Goal: Task Accomplishment & Management: Use online tool/utility

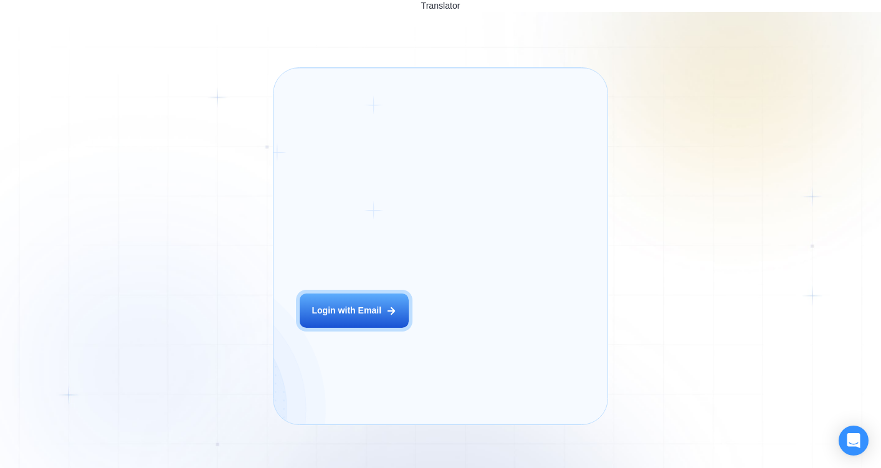
click at [407, 323] on div "Login ‍ Welcome to GigRadar. AI Business Manager for Agencies Login with Email" at bounding box center [369, 246] width 164 height 330
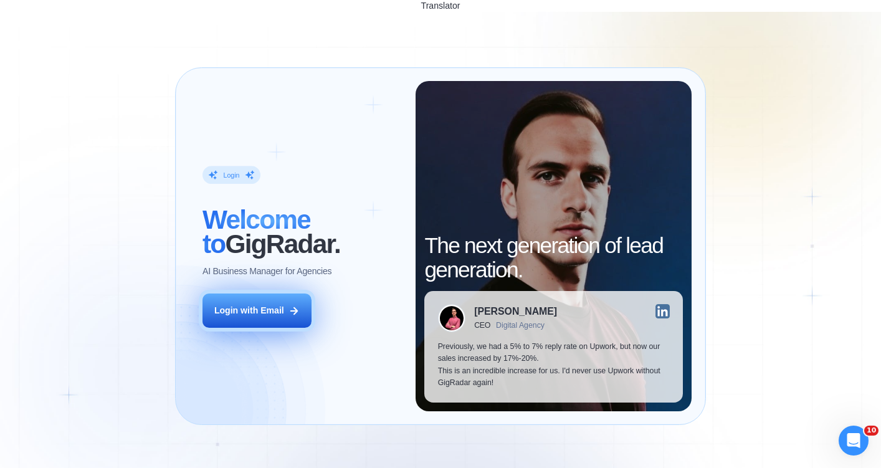
click at [280, 293] on button "Login with Email" at bounding box center [257, 310] width 109 height 34
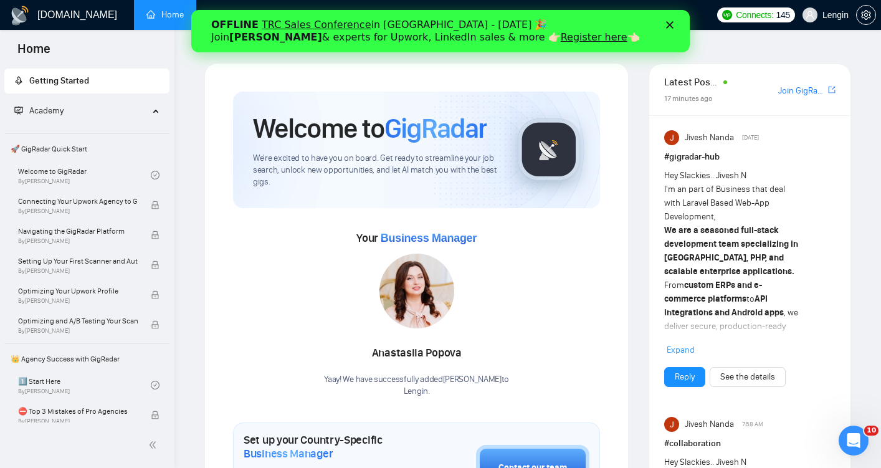
click at [674, 19] on div "OFFLINE TRC Sales Conference in [GEOGRAPHIC_DATA] - [DATE] 🎉 Join [PERSON_NAME]…" at bounding box center [440, 31] width 498 height 32
click at [672, 22] on polygon "Закрити" at bounding box center [669, 24] width 7 height 7
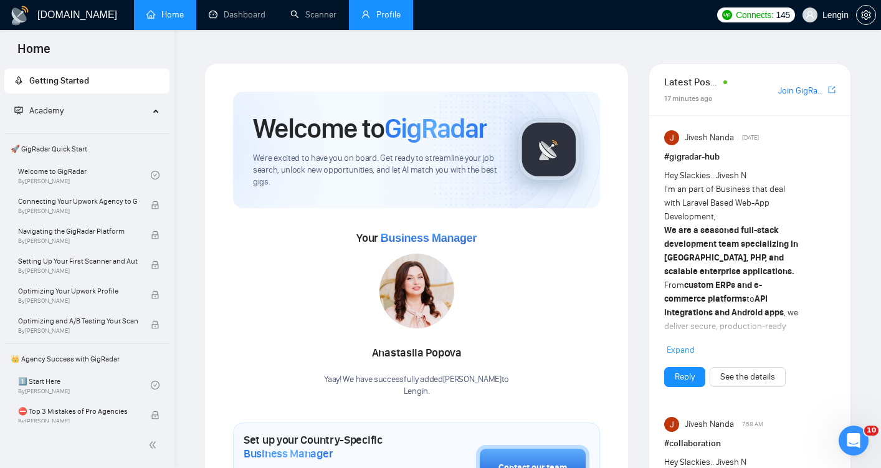
click at [383, 19] on link "Profile" at bounding box center [380, 14] width 39 height 11
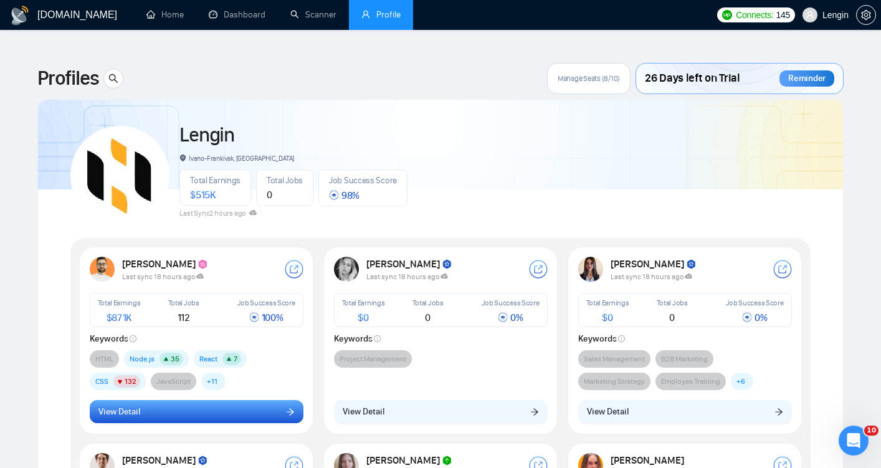
click at [254, 400] on button "View Detail" at bounding box center [197, 412] width 214 height 24
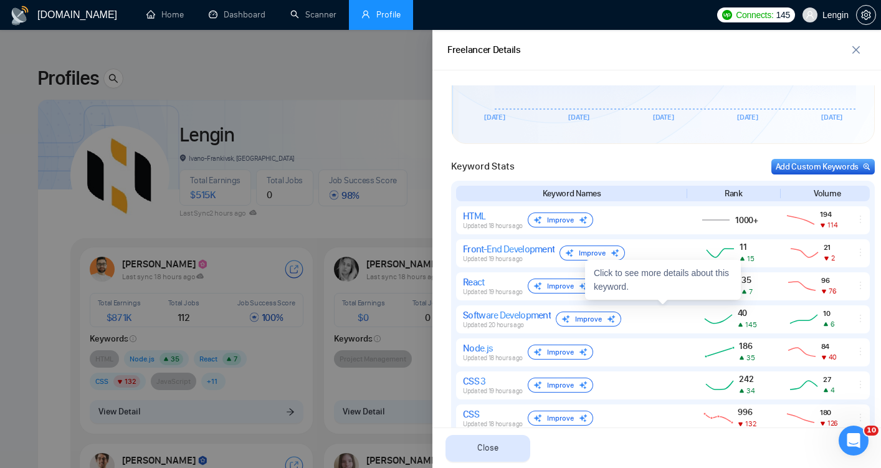
scroll to position [484, 0]
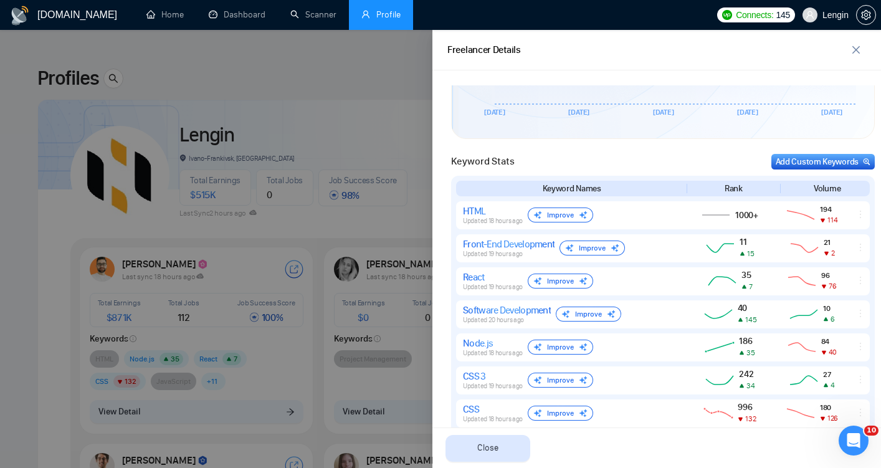
click at [31, 198] on div at bounding box center [440, 249] width 881 height 438
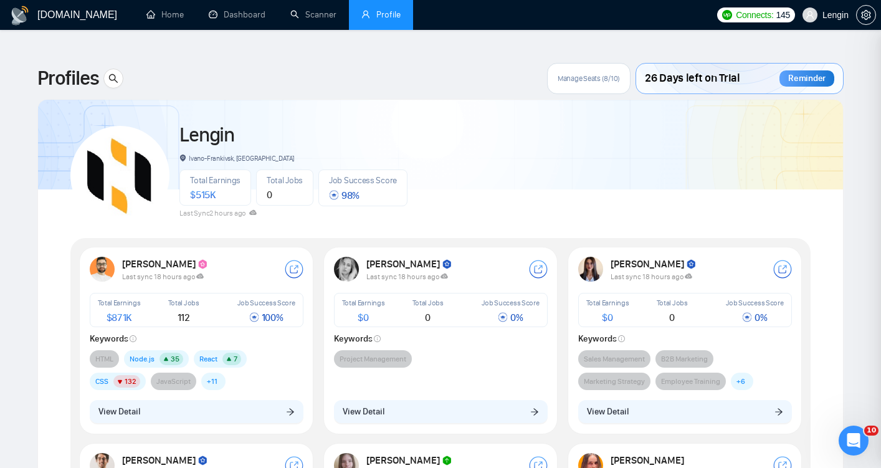
scroll to position [0, 0]
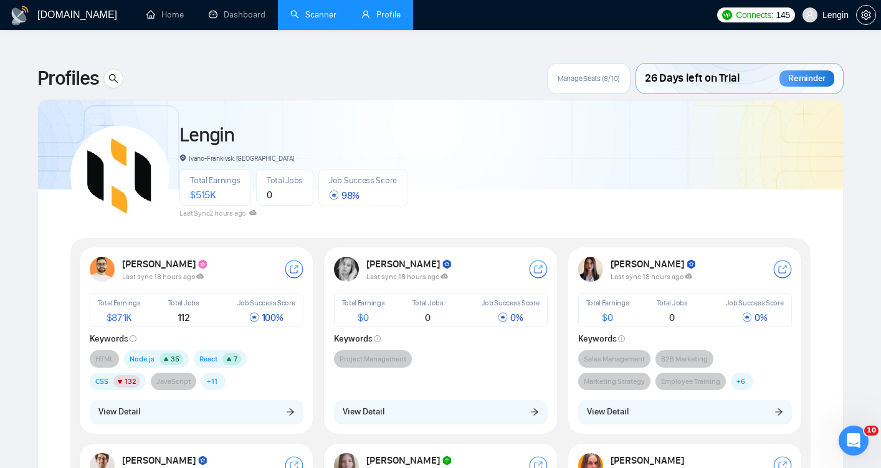
click at [298, 11] on link "Scanner" at bounding box center [313, 14] width 46 height 11
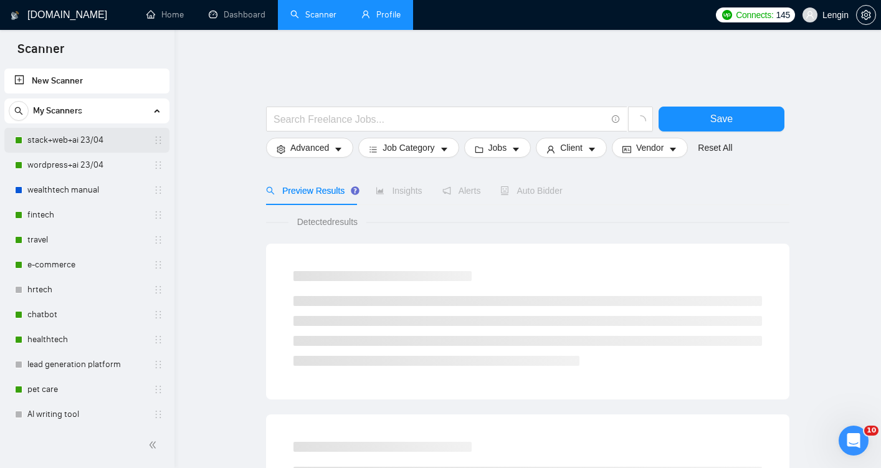
click at [64, 148] on link "stack+web+ai 23/04" at bounding box center [86, 140] width 118 height 25
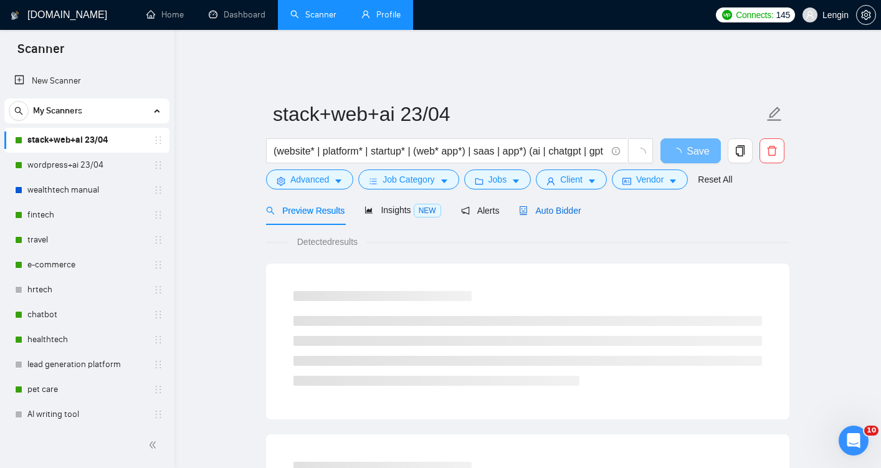
click at [548, 206] on span "Auto Bidder" at bounding box center [550, 211] width 62 height 10
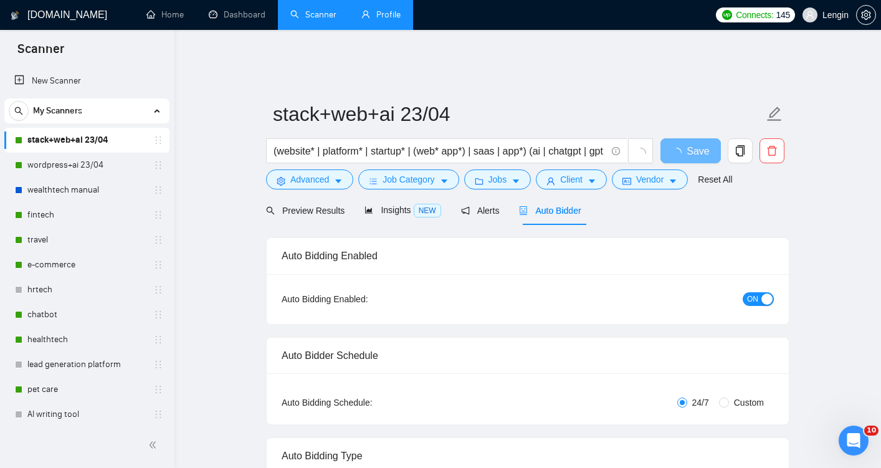
radio input "false"
radio input "true"
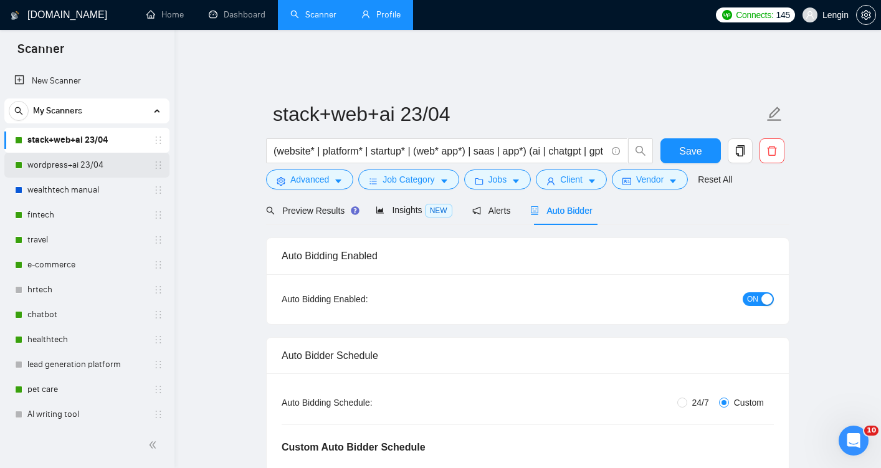
click at [99, 168] on link "wordpress+ai 23/04" at bounding box center [86, 165] width 118 height 25
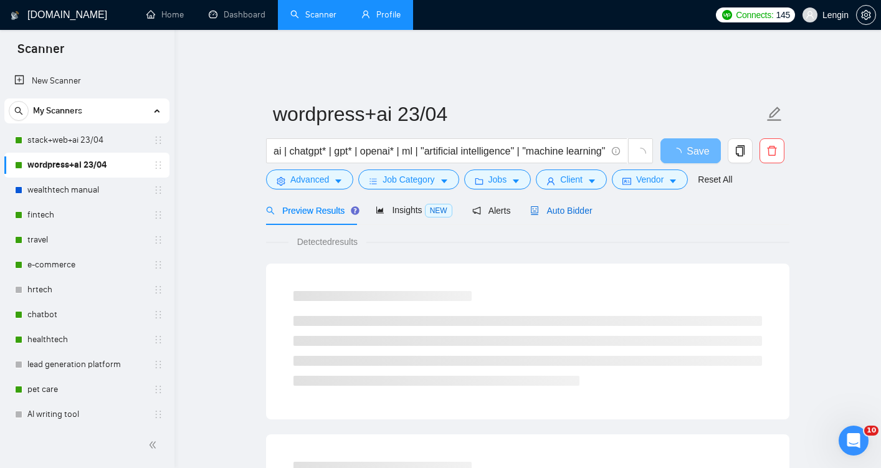
click at [570, 204] on div "Auto Bidder" at bounding box center [561, 211] width 62 height 14
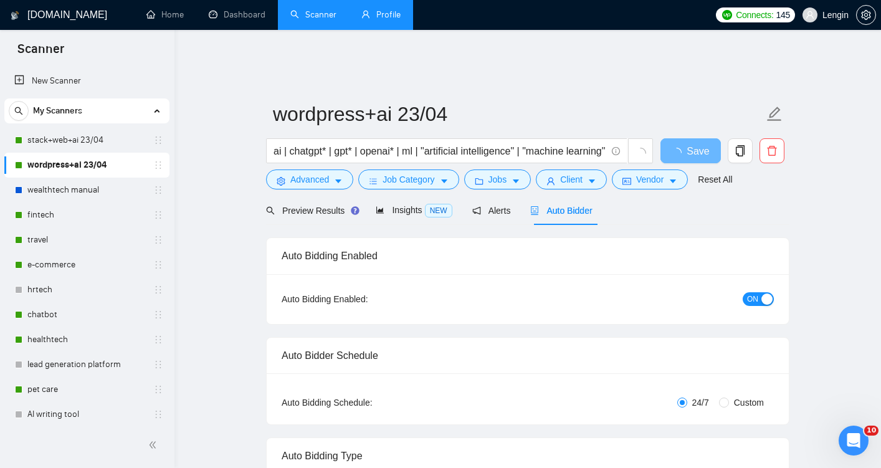
radio input "false"
radio input "true"
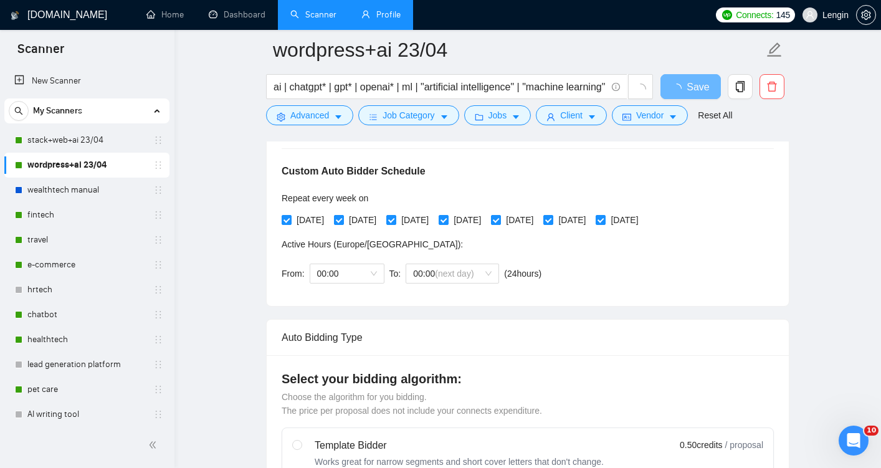
scroll to position [288, 0]
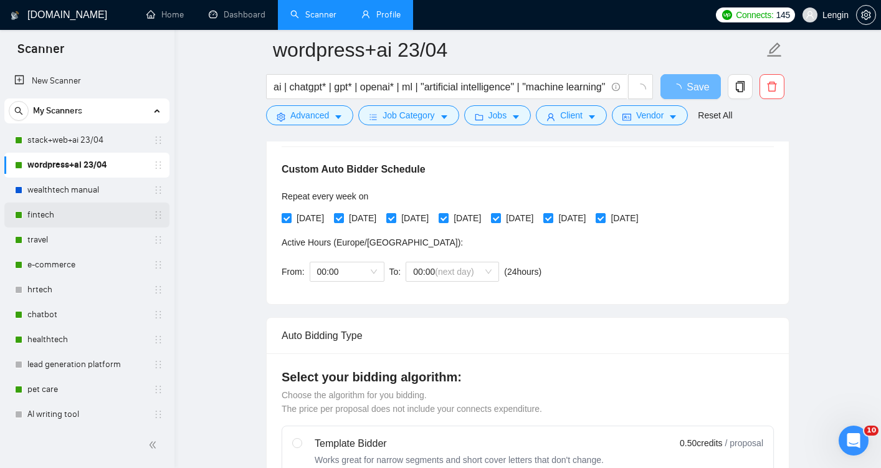
click at [88, 214] on link "fintech" at bounding box center [86, 215] width 118 height 25
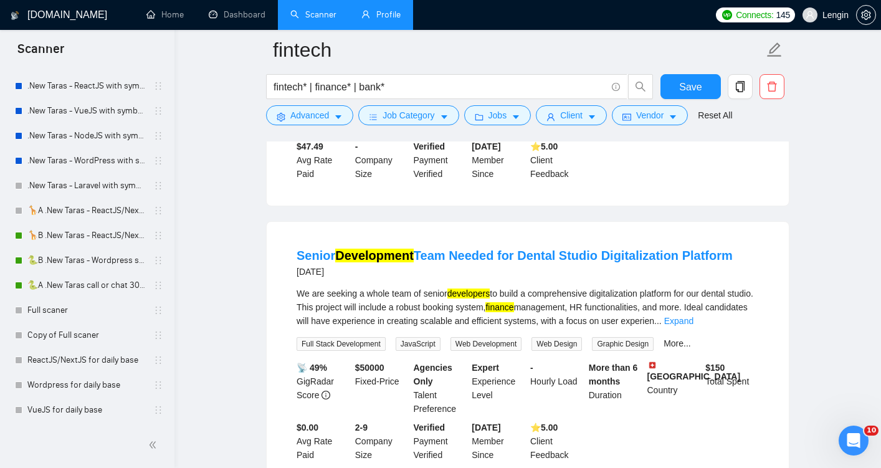
scroll to position [325, 0]
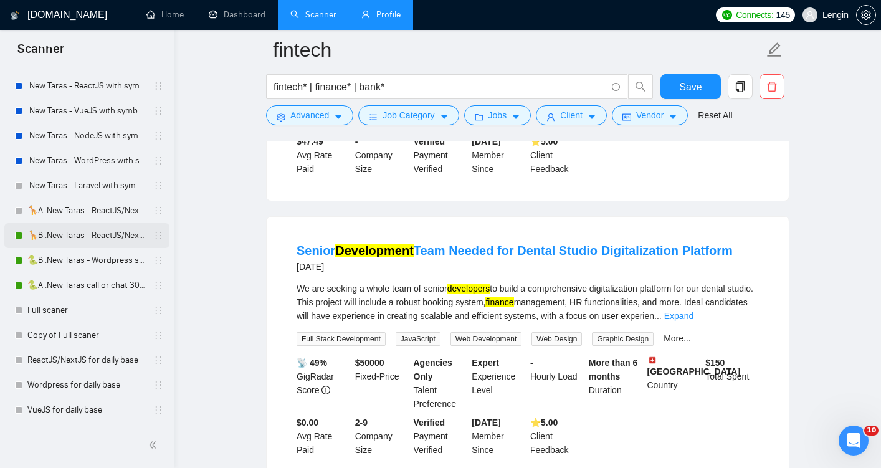
click at [69, 243] on link "🦒B .New Taras - ReactJS/NextJS rel exp 23/04" at bounding box center [86, 235] width 118 height 25
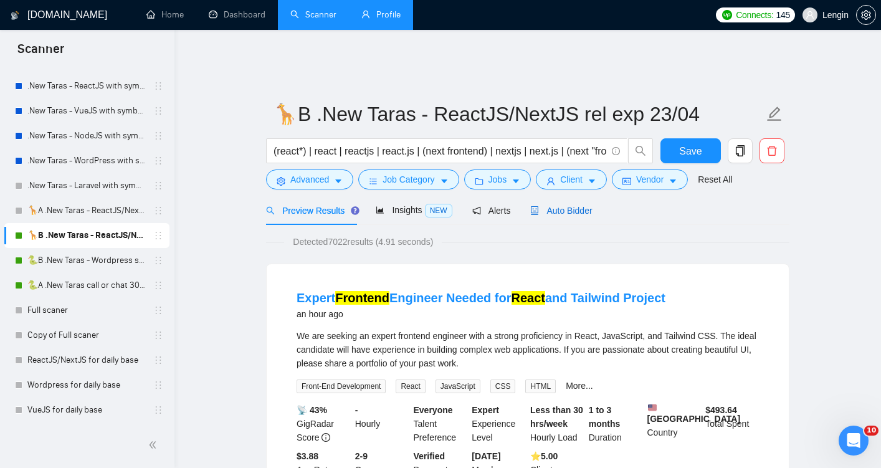
click at [548, 206] on span "Auto Bidder" at bounding box center [561, 211] width 62 height 10
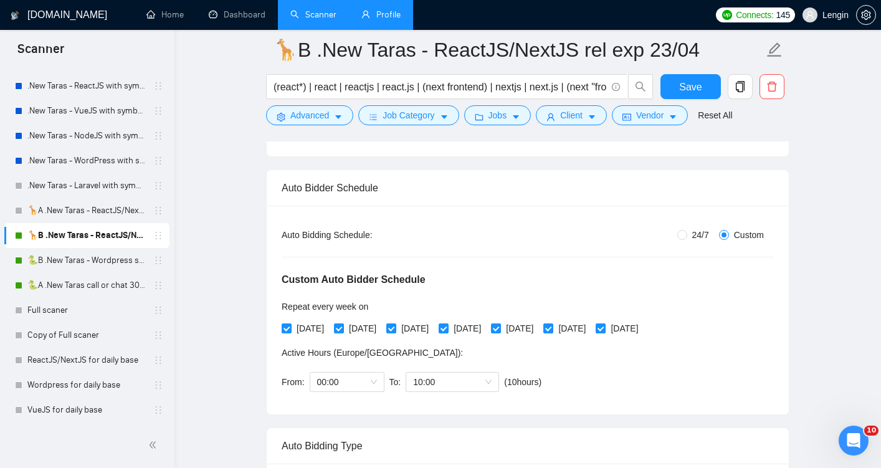
scroll to position [201, 0]
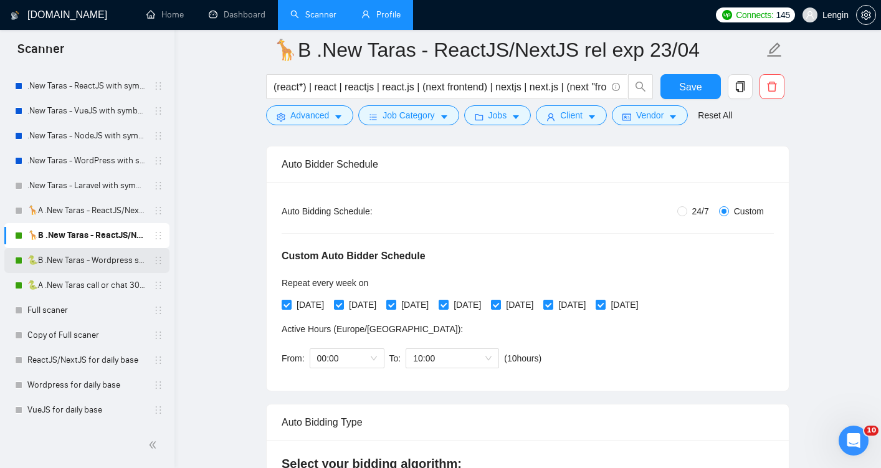
click at [85, 258] on link "🐍B .New Taras - Wordpress short 23/04" at bounding box center [86, 260] width 118 height 25
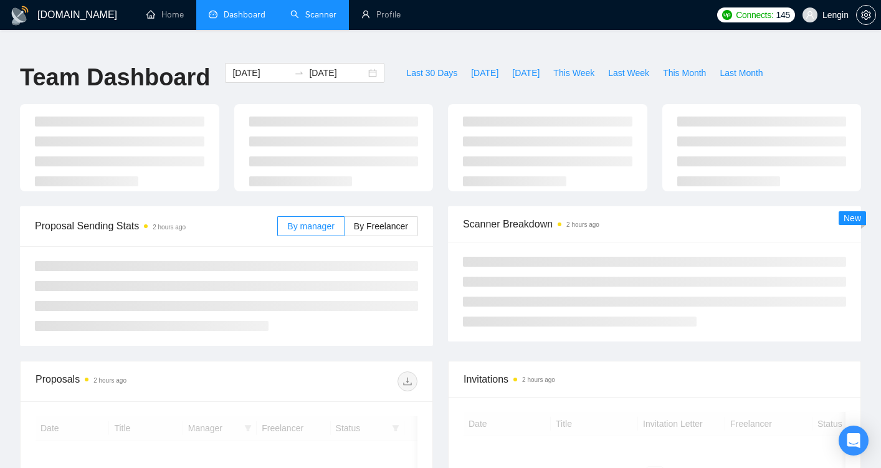
click at [328, 19] on link "Scanner" at bounding box center [313, 14] width 46 height 11
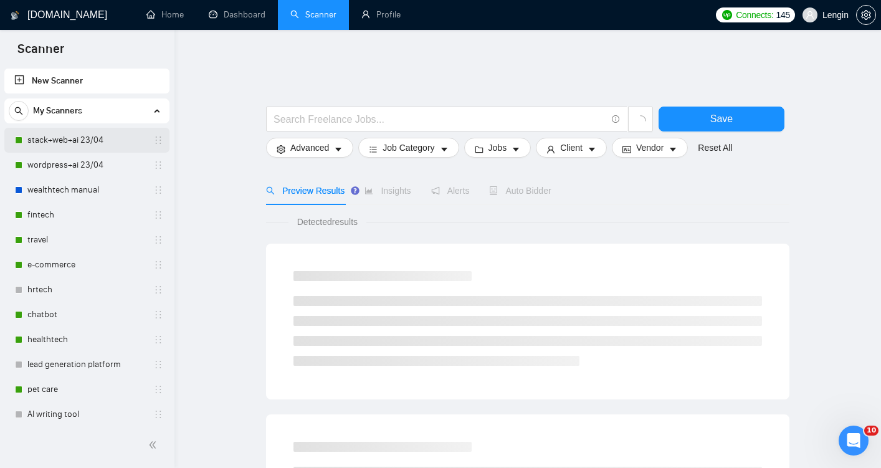
click at [80, 148] on link "stack+web+ai 23/04" at bounding box center [86, 140] width 118 height 25
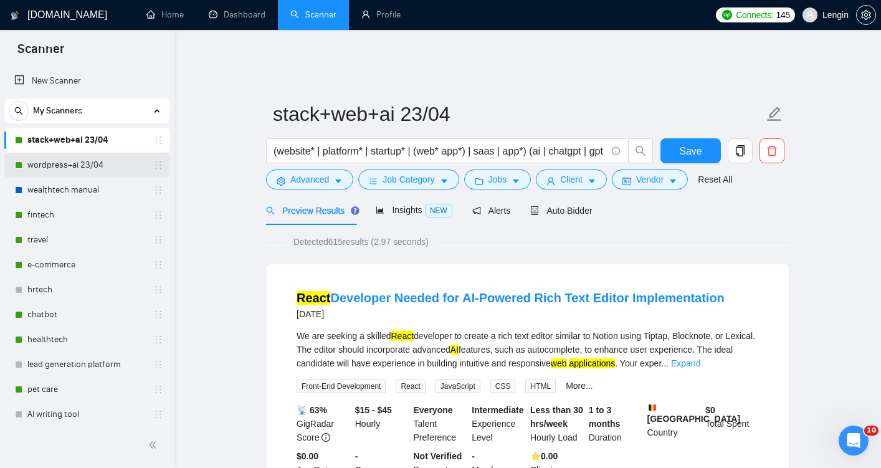
click at [85, 171] on link "wordpress+ai 23/04" at bounding box center [86, 165] width 118 height 25
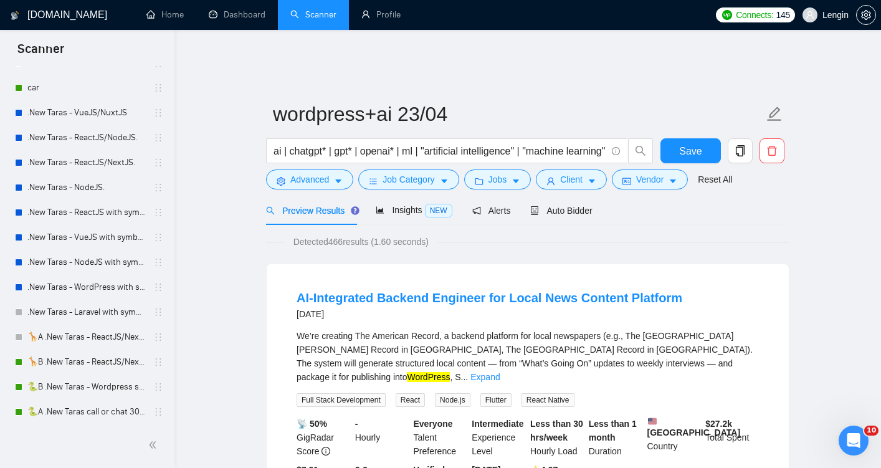
scroll to position [528, 0]
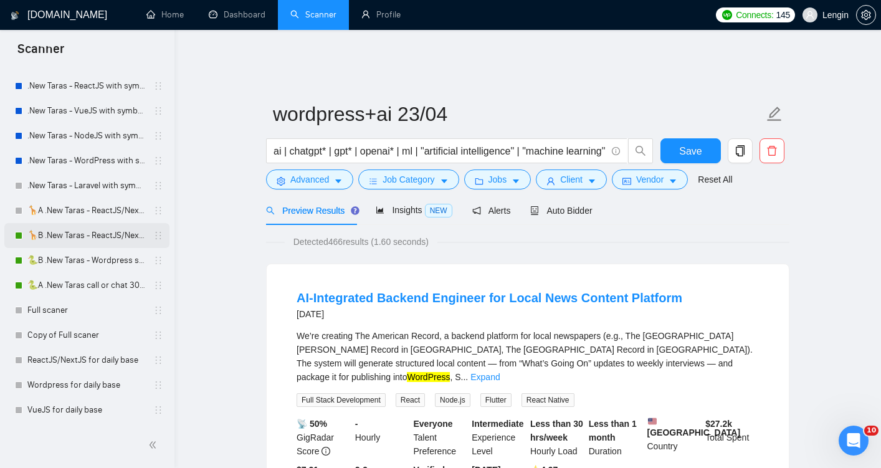
click at [85, 236] on link "🦒B .New Taras - ReactJS/NextJS rel exp 23/04" at bounding box center [86, 235] width 118 height 25
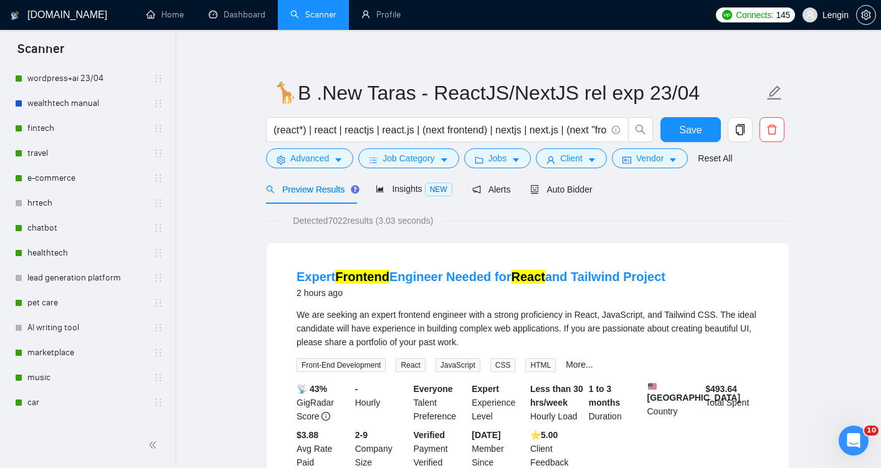
scroll to position [85, 0]
